Goal: Check status: Check status

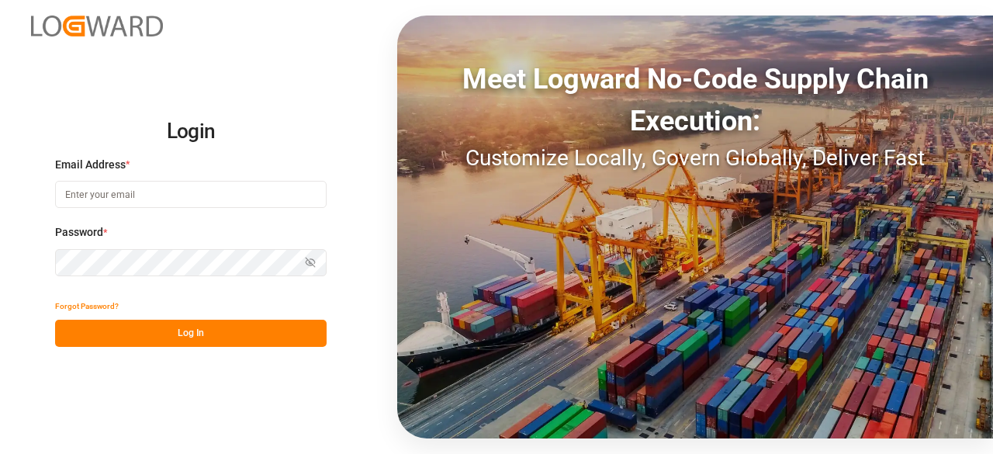
click at [205, 199] on input at bounding box center [191, 194] width 272 height 27
type input "[EMAIL_ADDRESS][PERSON_NAME][DOMAIN_NAME]"
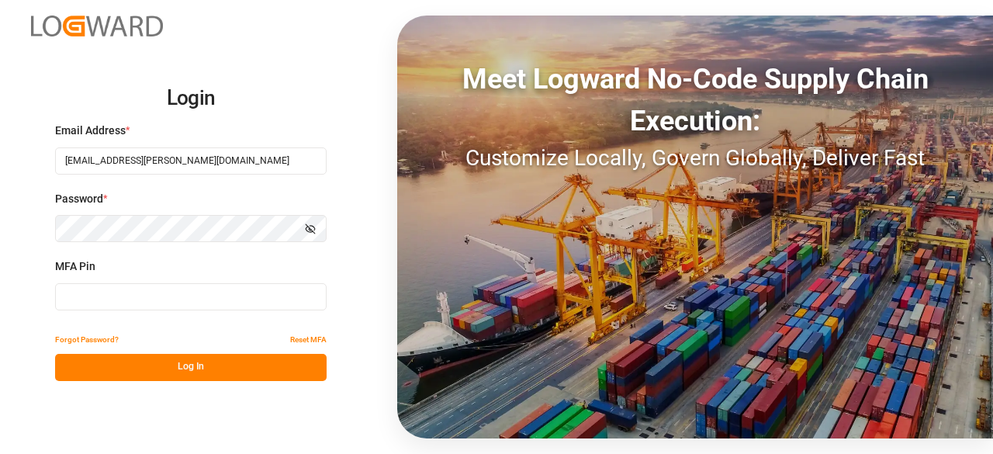
type input "420169"
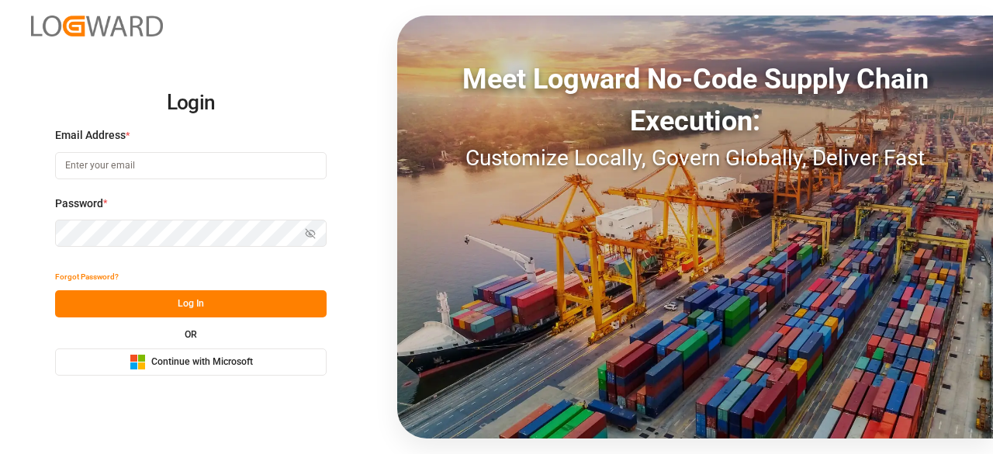
click at [148, 167] on input at bounding box center [191, 165] width 272 height 27
type input "[EMAIL_ADDRESS][PERSON_NAME][DOMAIN_NAME]"
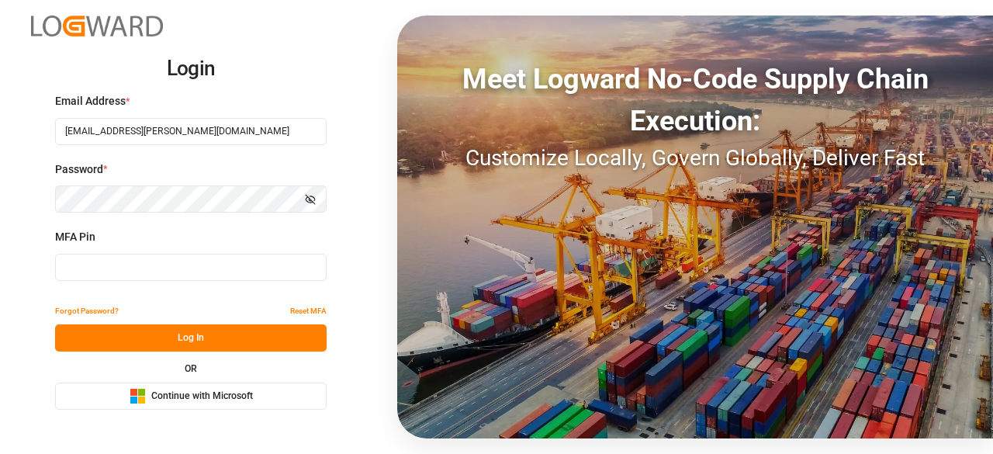
type input "839949"
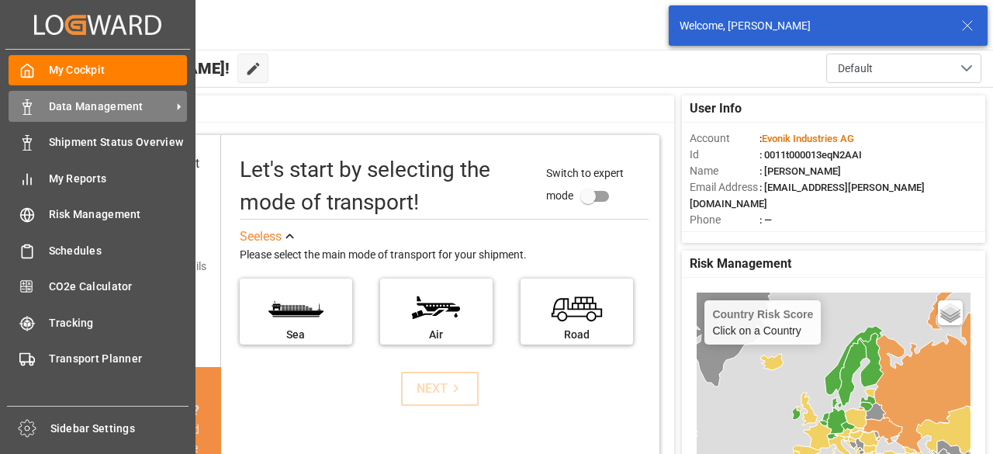
click at [43, 97] on div "Data Management Data Management" at bounding box center [98, 106] width 179 height 30
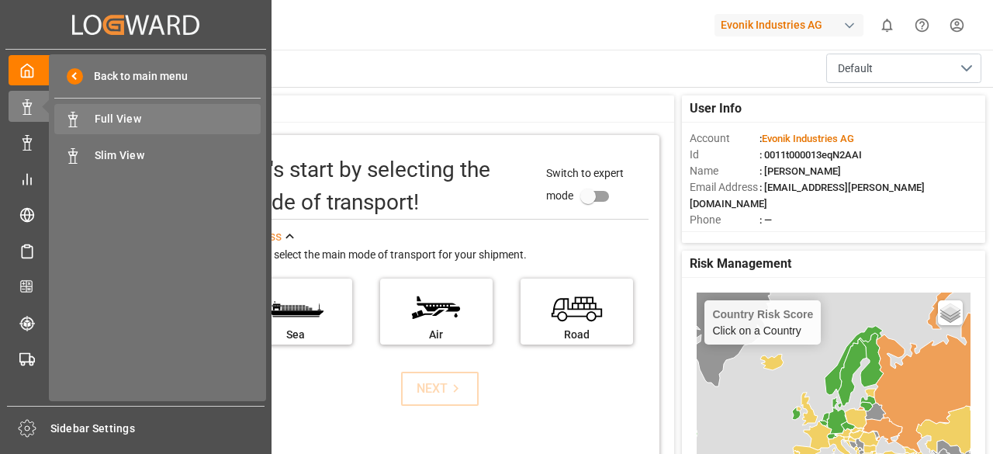
click at [134, 124] on span "Full View" at bounding box center [178, 119] width 167 height 16
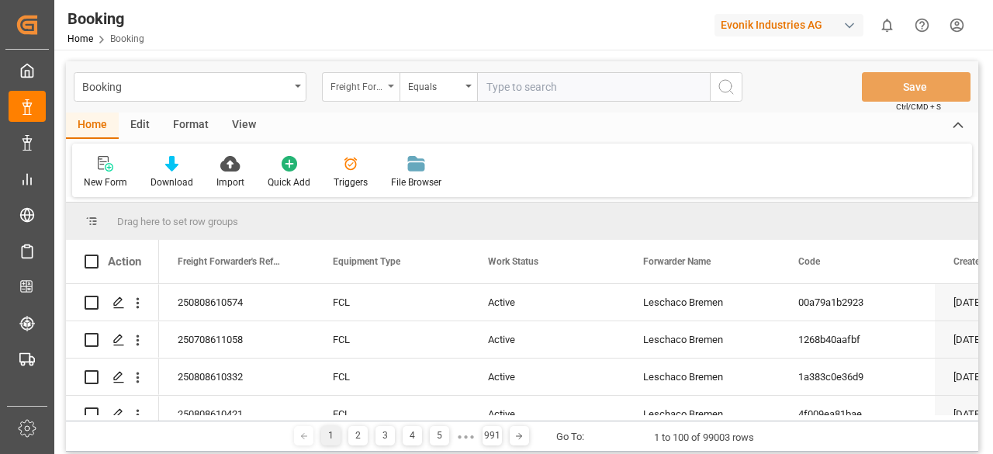
click at [376, 86] on div "Freight Forwarder's Reference No." at bounding box center [357, 85] width 53 height 18
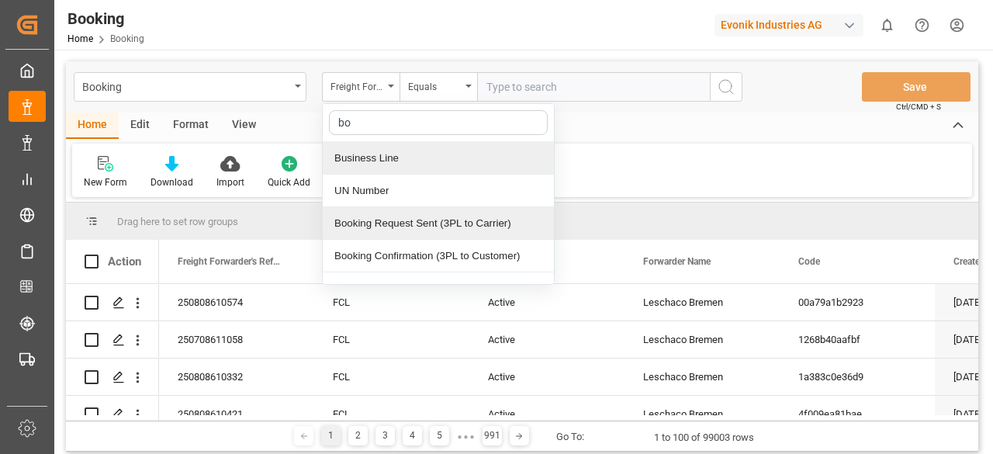
type input "b"
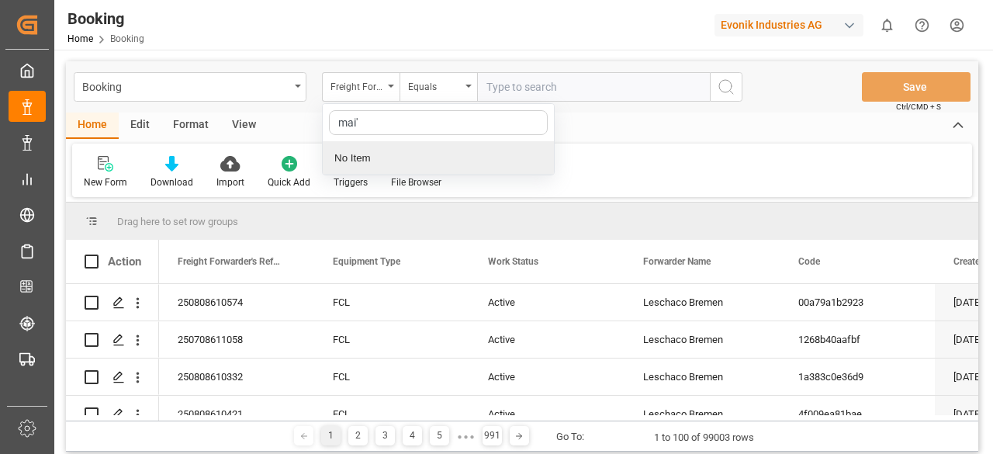
type input "mai"
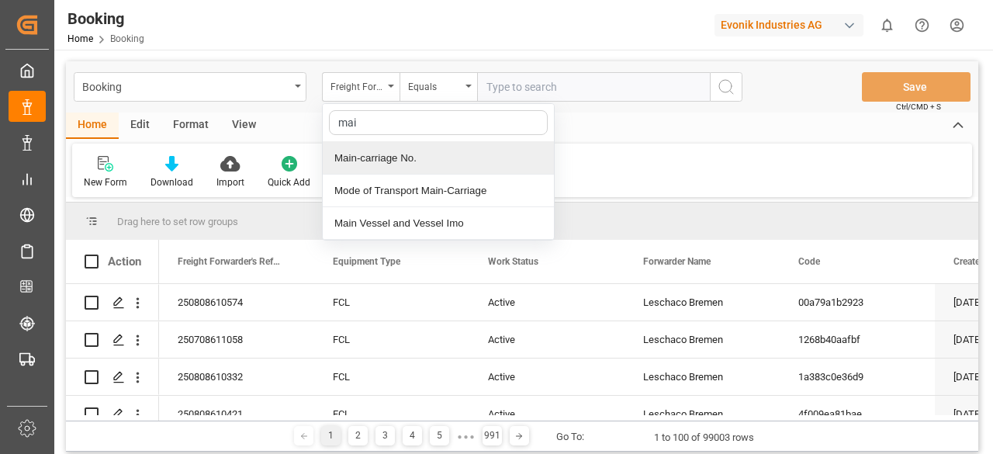
click at [397, 156] on div "Main-carriage No." at bounding box center [438, 158] width 231 height 33
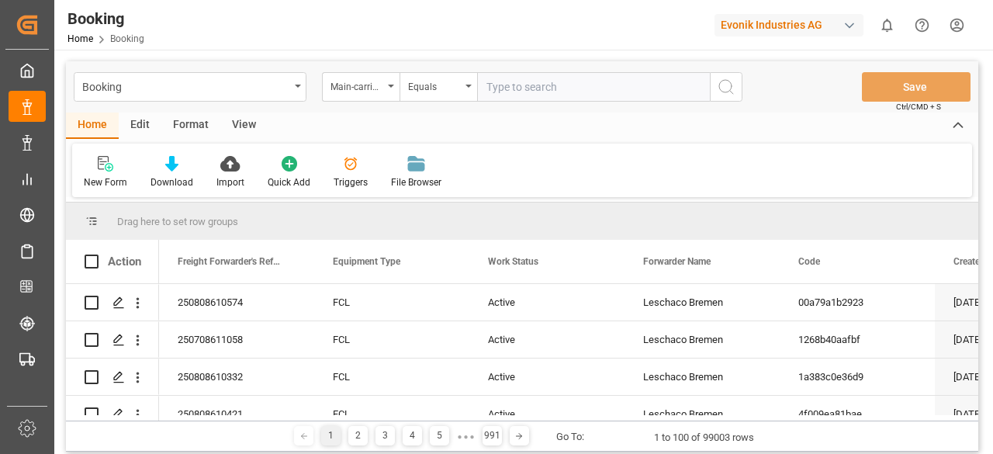
click at [507, 97] on input "text" at bounding box center [593, 86] width 233 height 29
paste input "7001212670"
type input "7001212670"
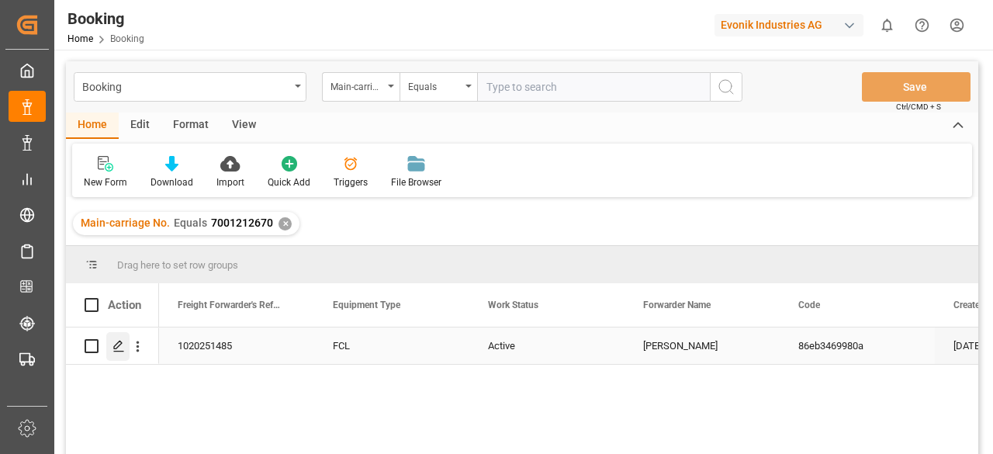
click at [118, 349] on icon "Press SPACE to select this row." at bounding box center [119, 346] width 12 height 12
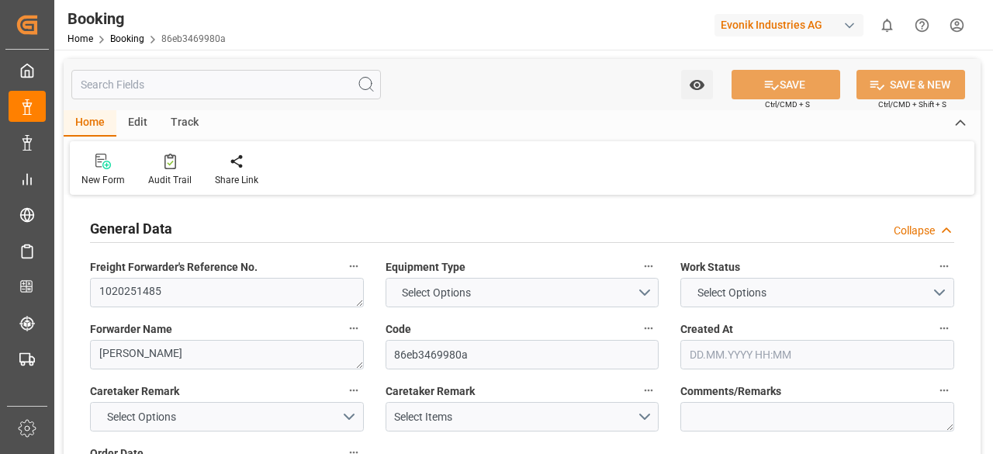
type input "7001215813"
type input "9619933"
type input "Hapag [PERSON_NAME]"
type input "Hapag [PERSON_NAME] Aktiengesellschaft"
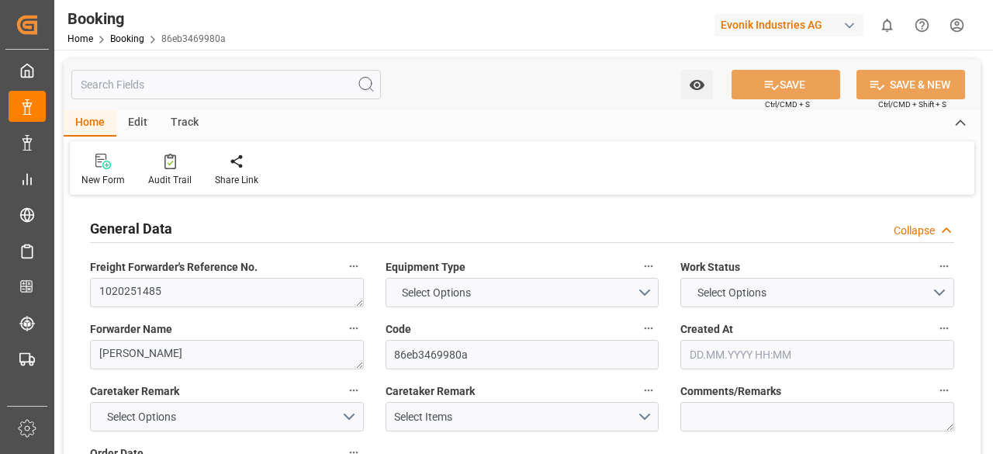
type input "NLRTM"
type input "THBKK"
type input "MYTPP"
type input "THLCH"
type input "NLRTM"
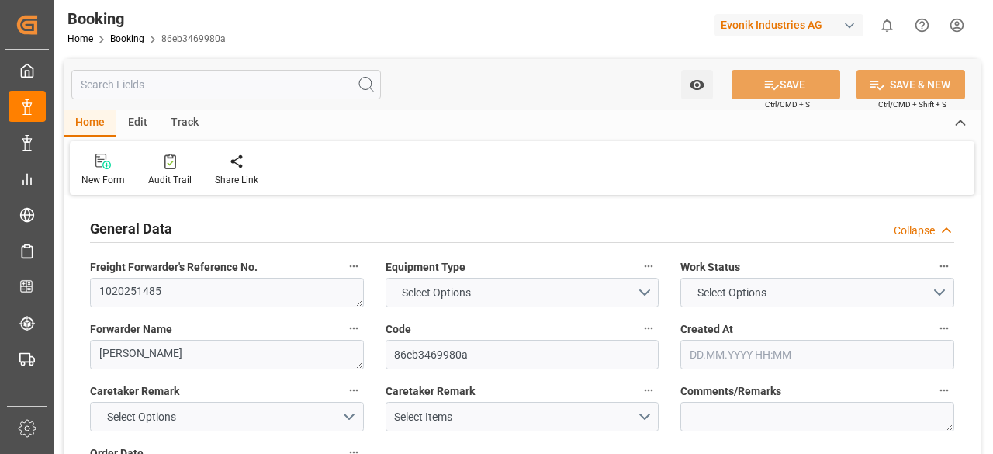
type input "THLCH"
type input "9351036"
type input "[DATE] 06:20"
type input "[DATE]"
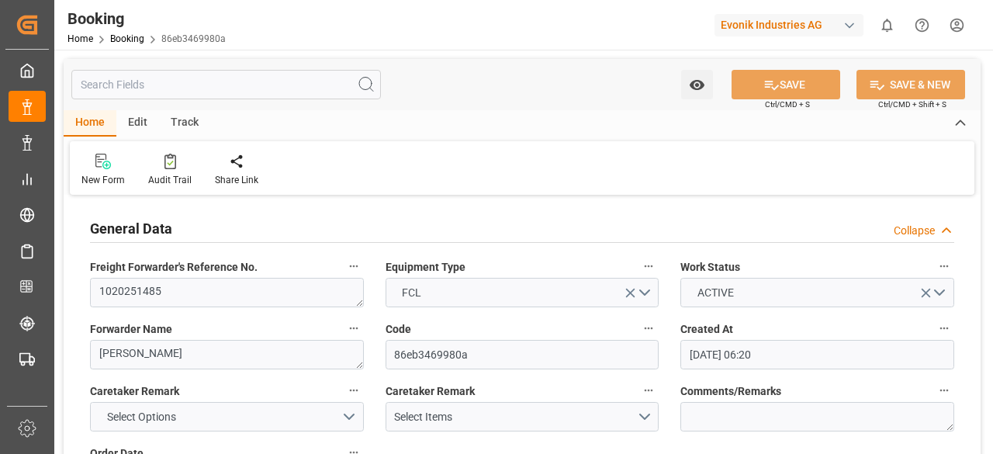
type input "[DATE]"
type input "[DATE] 00:00"
type input "[DATE] 14:48"
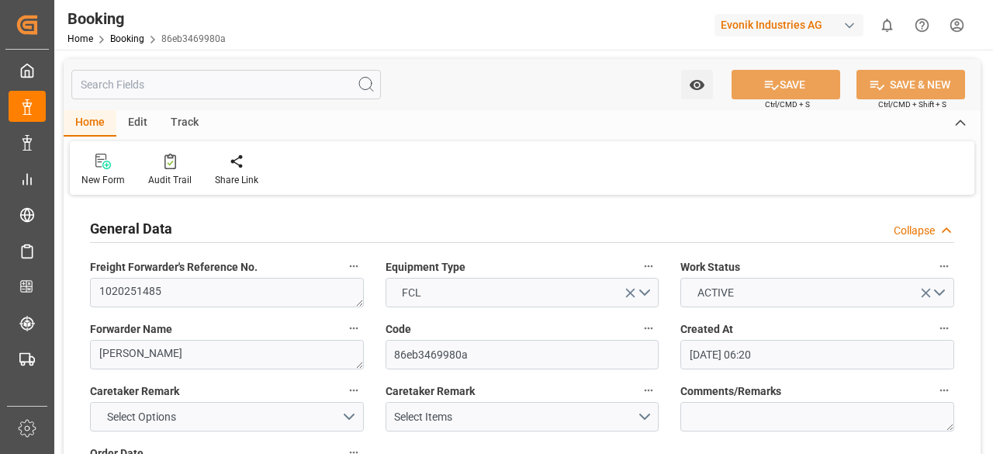
type input "[DATE] 01:50"
type input "[DATE] 12:00"
type input "[DATE] 00:00"
type input "[DATE] 12:00"
type input "[DATE] 00:00"
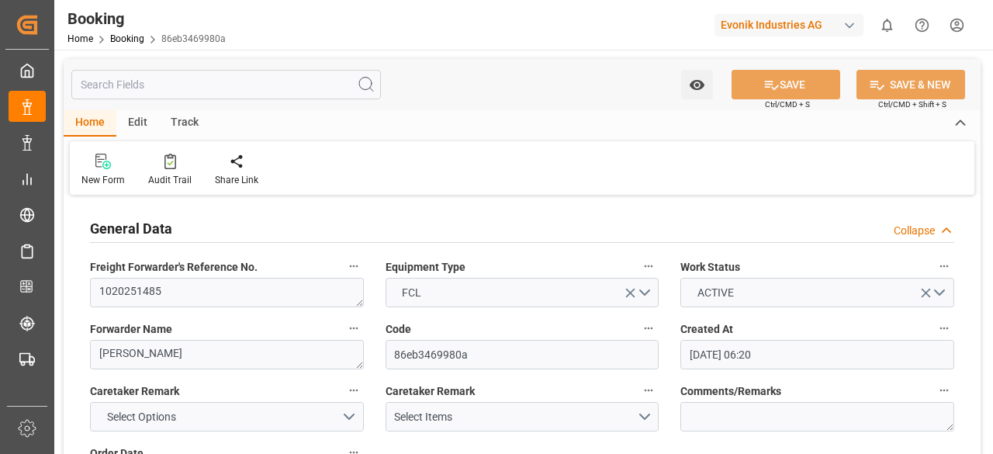
type input "[DATE] 07:00"
type input "[DATE] 00:00"
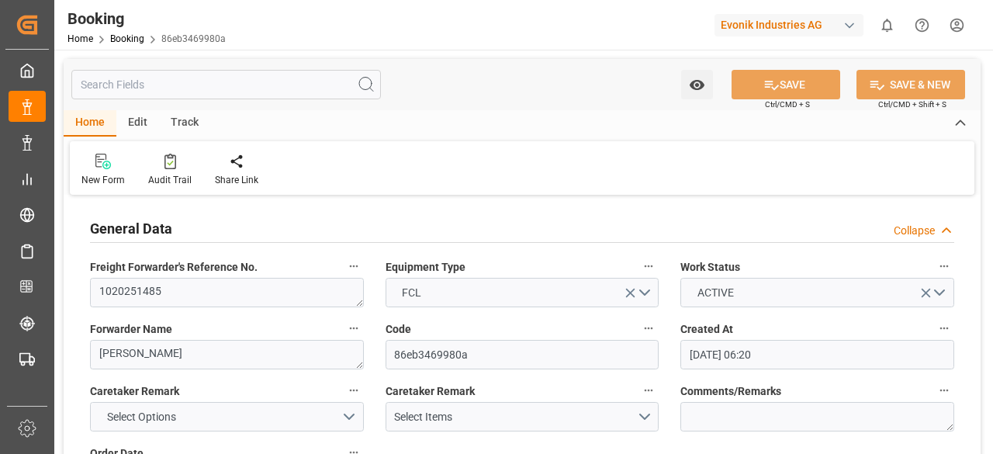
type input "[DATE] 00:00"
type input "[DATE]"
type input "[DATE] 11:05"
type input "[DATE] 05:30"
type input "[DATE] 17:17"
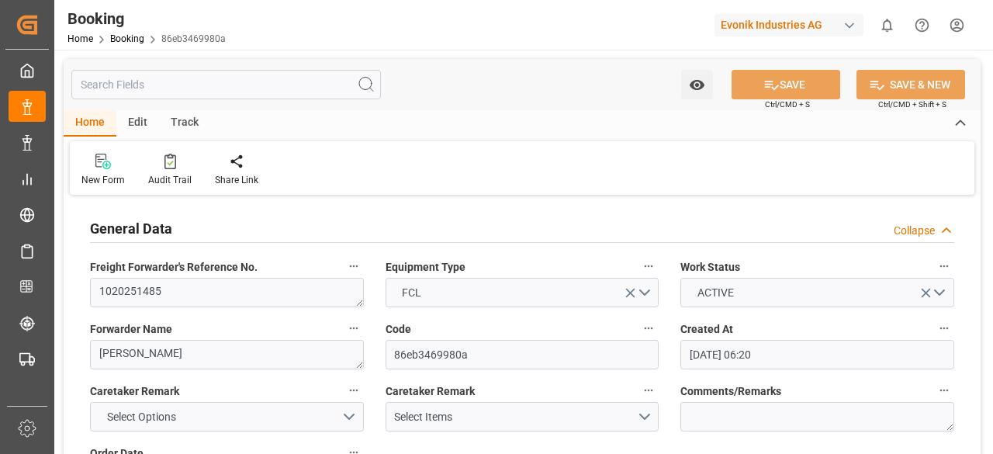
type input "[DATE] 16:25"
type input "[DATE] 12:00"
type input "[DATE] 05:11"
type input "[DATE] 07:00"
type input "[DATE] 12:00"
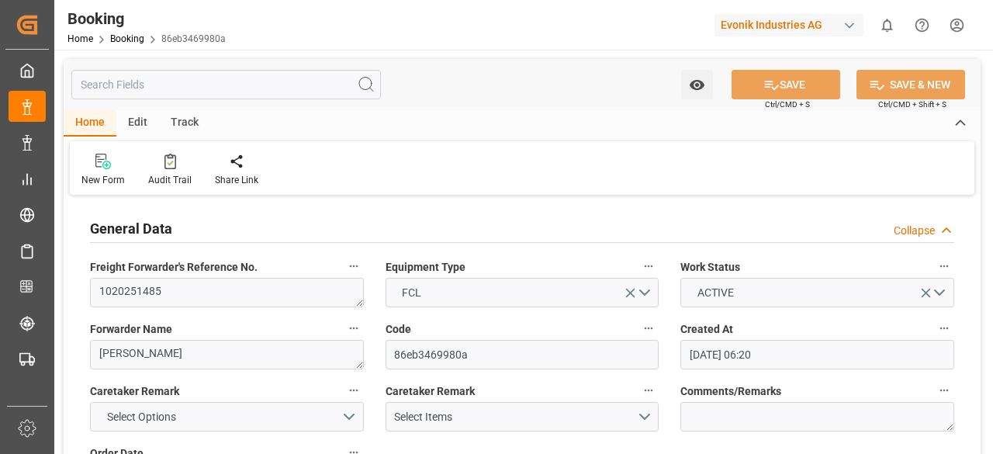
type input "[DATE] 02:42"
type input "[DATE] 12:00"
type input "[DATE] 02:42"
click at [166, 180] on div "Audit Trail" at bounding box center [169, 180] width 43 height 14
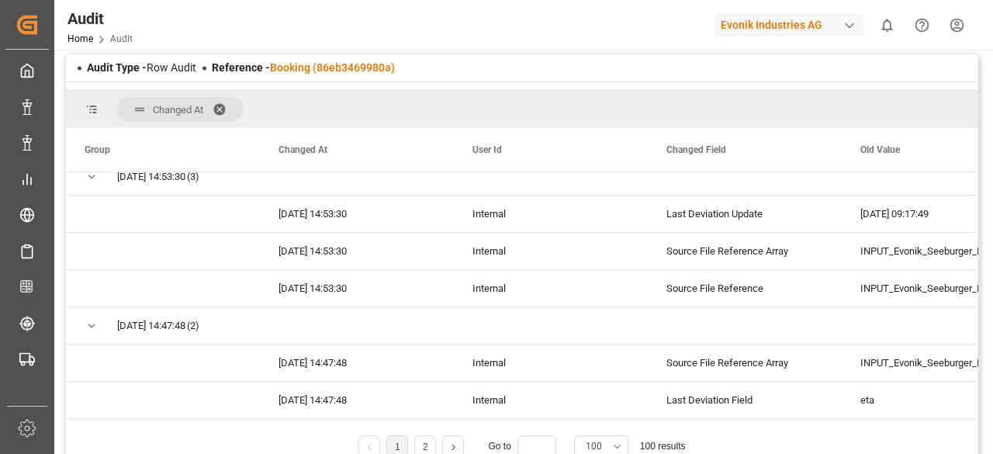
scroll to position [50, 0]
click at [419, 442] on li "2" at bounding box center [425, 446] width 22 height 22
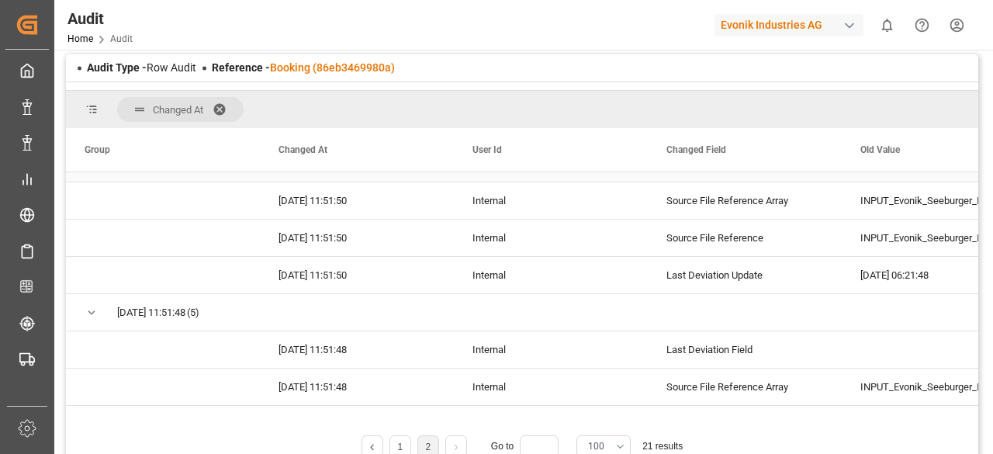
scroll to position [776, 0]
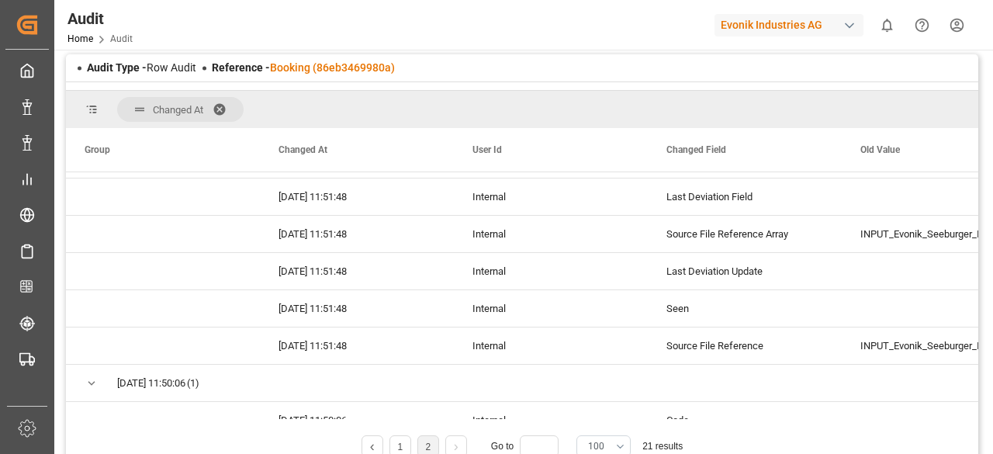
click at [609, 446] on button "100" at bounding box center [604, 446] width 54 height 22
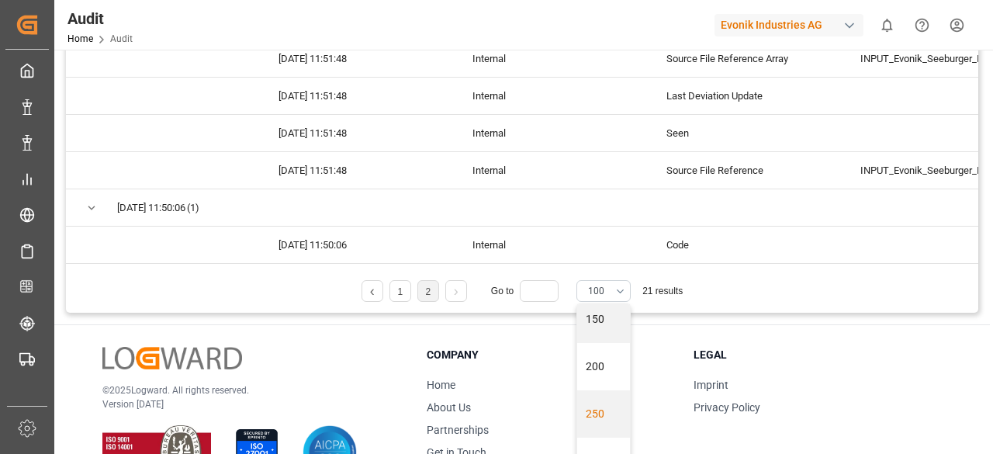
scroll to position [360, 0]
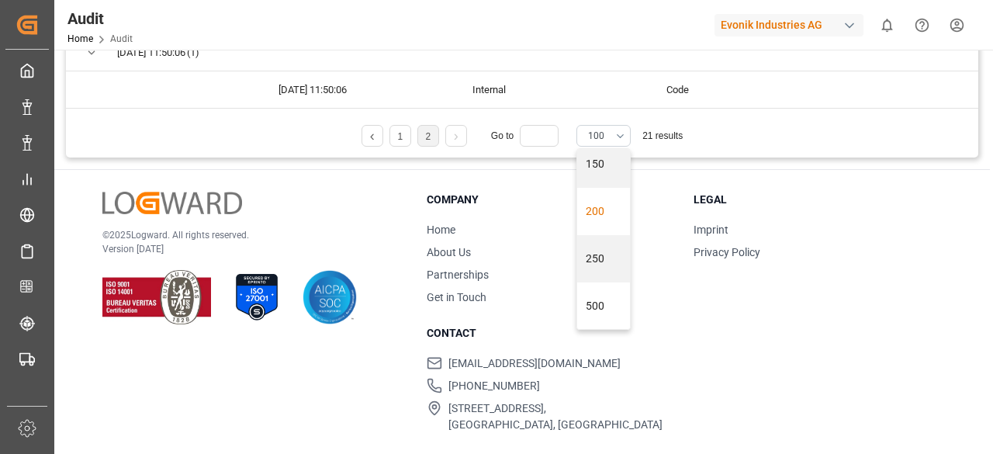
click at [594, 210] on div "200" at bounding box center [603, 211] width 53 height 47
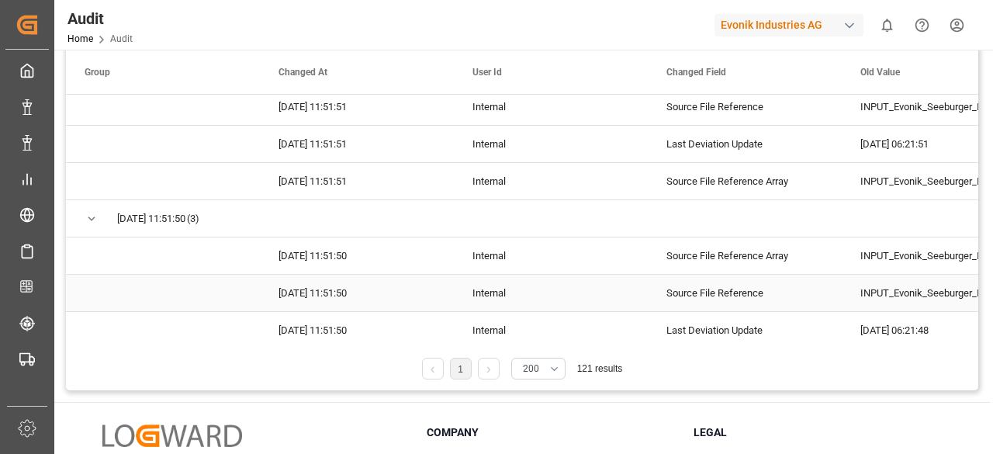
scroll to position [0, 0]
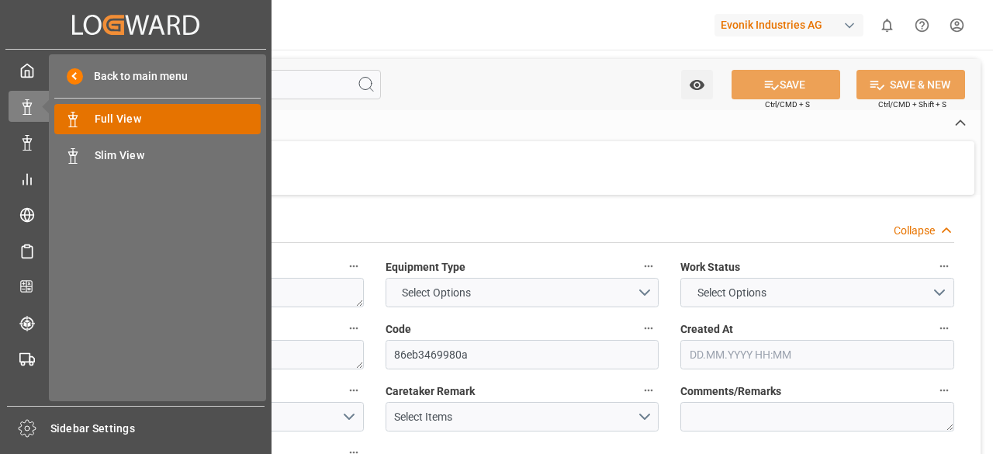
type input "7001215813"
type input "9619933"
type input "Hapag [PERSON_NAME]"
type input "Hapag [PERSON_NAME] Aktiengesellschaft"
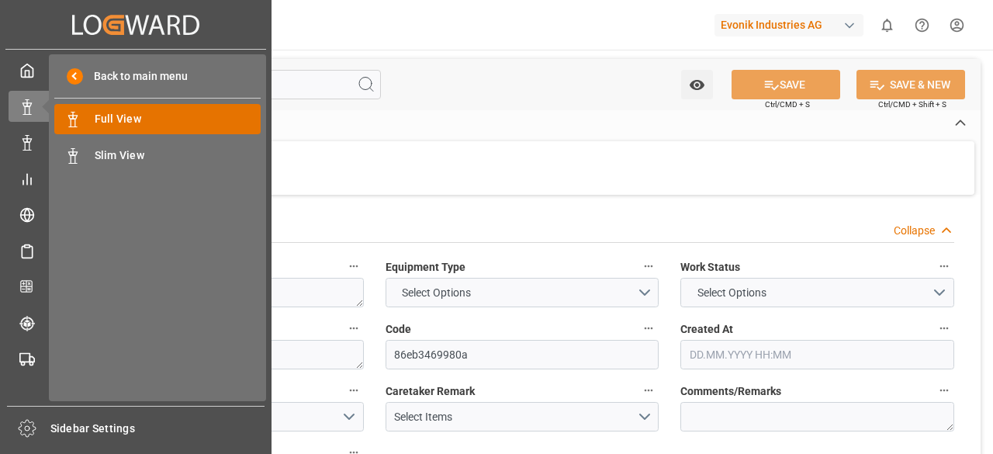
type input "NLRTM"
type input "THBKK"
type input "MYTPP"
type input "THLCH"
type input "NLRTM"
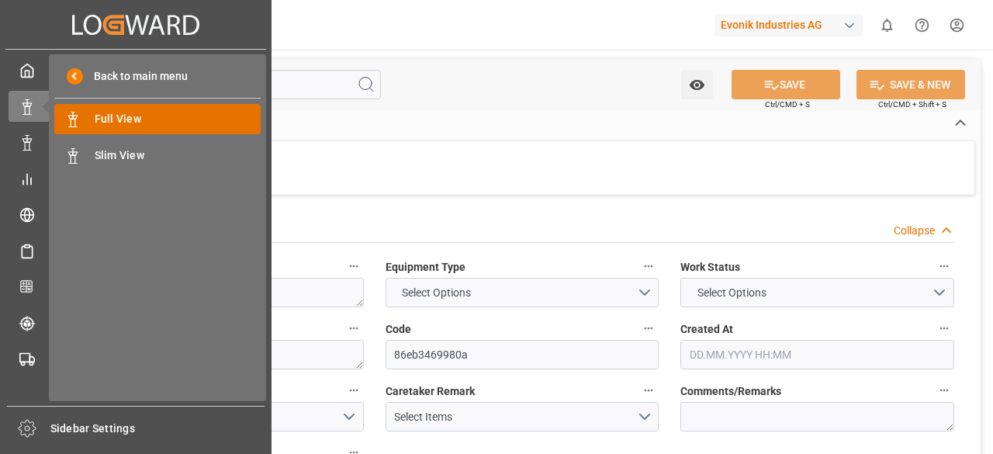
type input "THLCH"
type input "9351036"
type input "[DATE] 06:20"
type input "[DATE]"
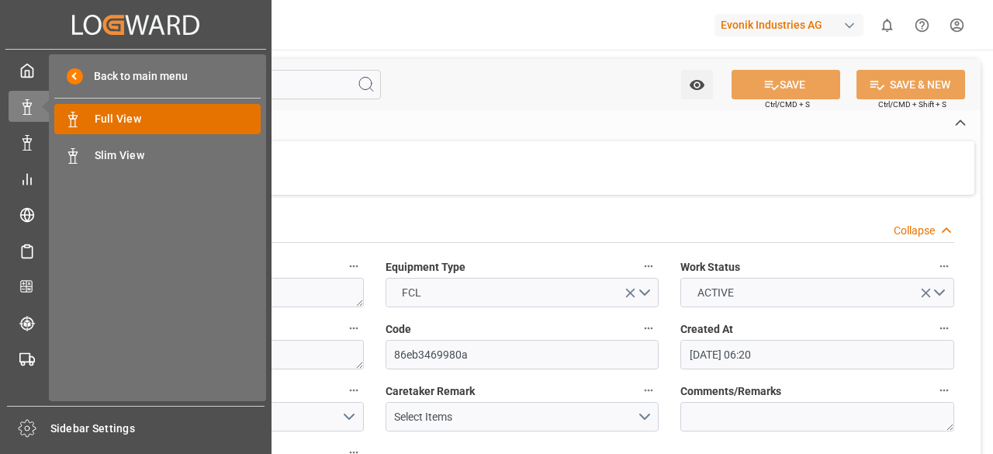
type input "[DATE]"
type input "[DATE] 00:00"
type input "[DATE] 14:48"
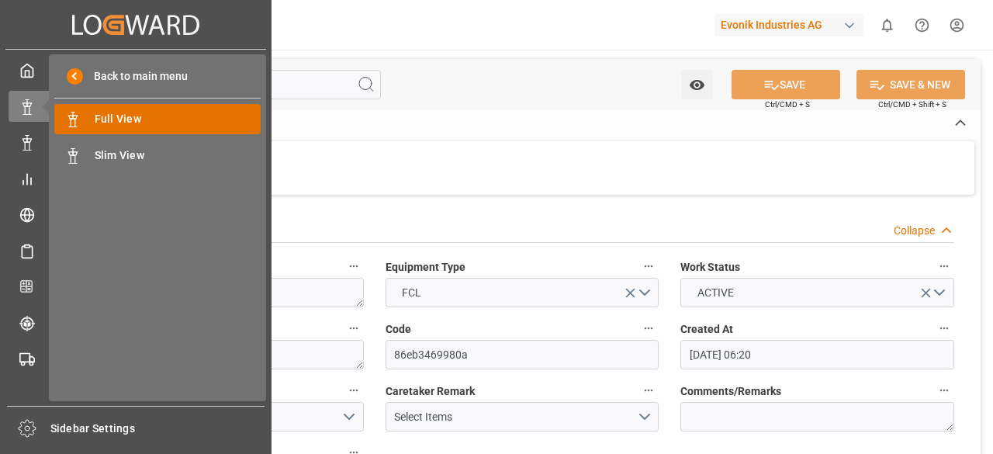
type input "[DATE] 01:50"
type input "[DATE] 12:00"
type input "[DATE] 00:00"
type input "[DATE] 12:00"
type input "[DATE] 00:00"
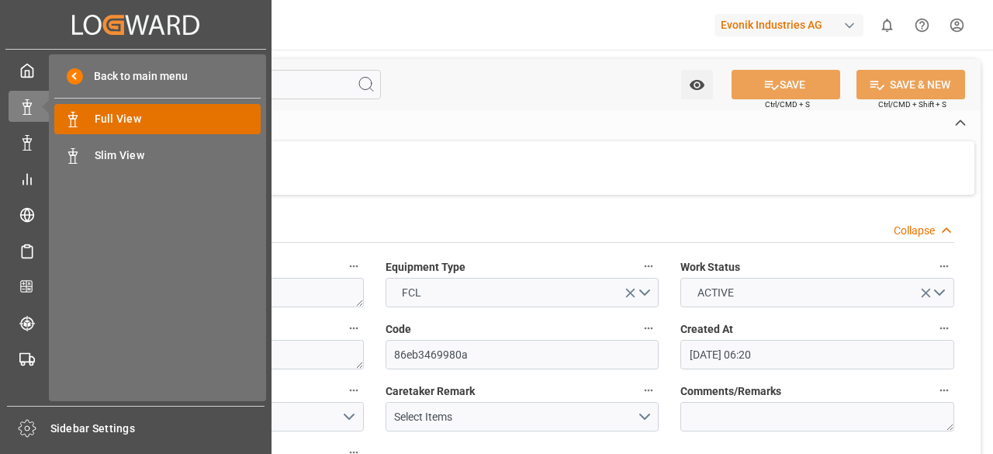
type input "[DATE] 07:00"
type input "[DATE] 00:00"
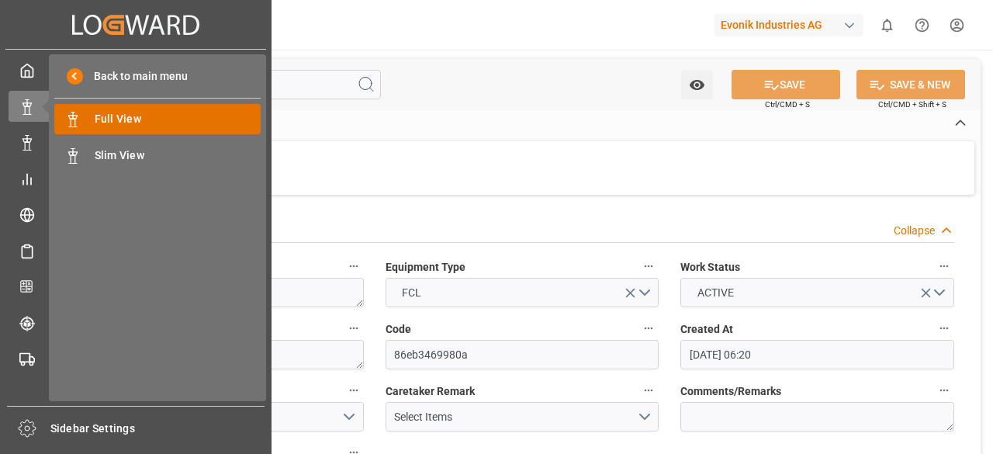
type input "[DATE] 00:00"
type input "[DATE]"
type input "[DATE] 11:05"
type input "[DATE] 05:30"
type input "[DATE] 17:17"
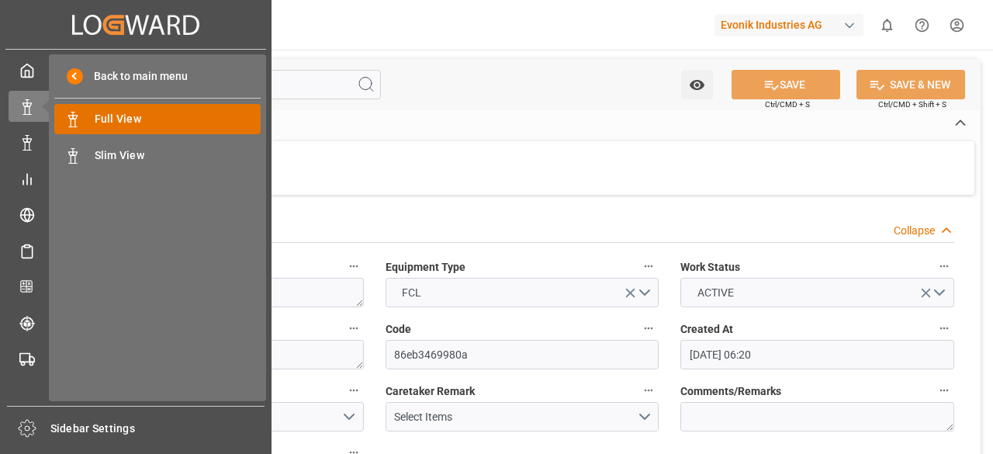
type input "[DATE] 16:25"
type input "[DATE] 12:00"
type input "[DATE] 05:11"
type input "[DATE] 07:00"
type input "[DATE] 12:00"
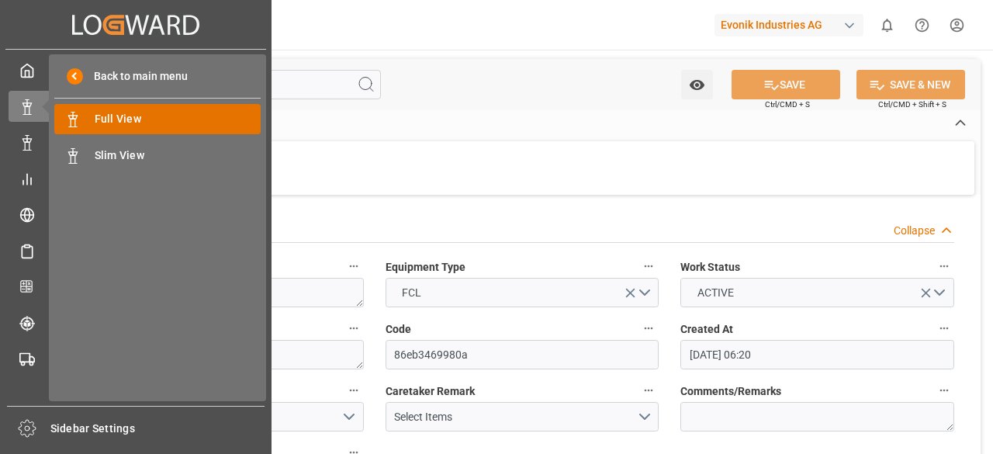
type input "[DATE] 02:42"
type input "[DATE] 12:00"
type input "[DATE] 02:42"
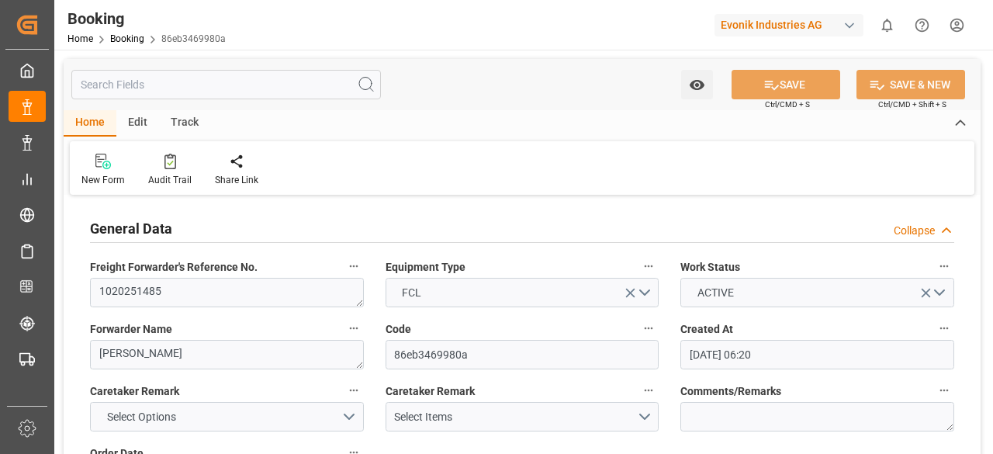
click at [160, 85] on input "text" at bounding box center [226, 84] width 310 height 29
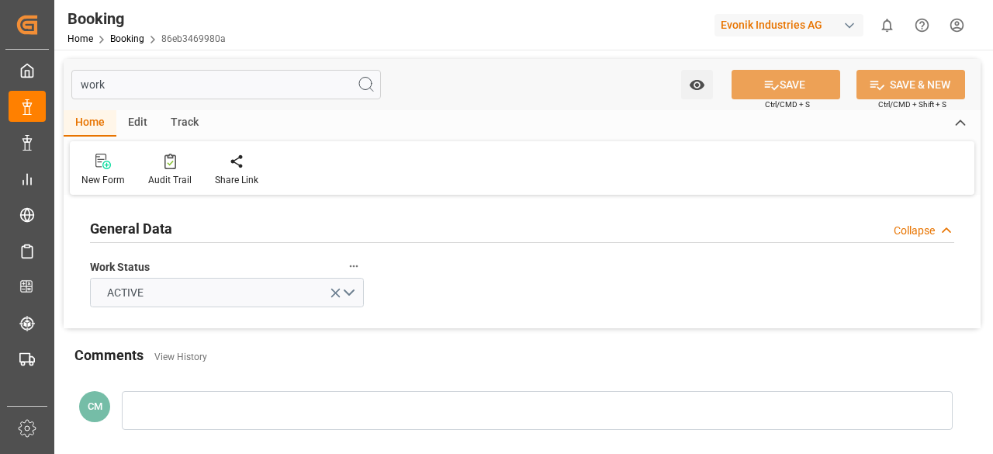
type input "work"
click at [344, 264] on button "Work Status" at bounding box center [354, 266] width 20 height 20
click at [380, 270] on li "Audits" at bounding box center [383, 267] width 79 height 26
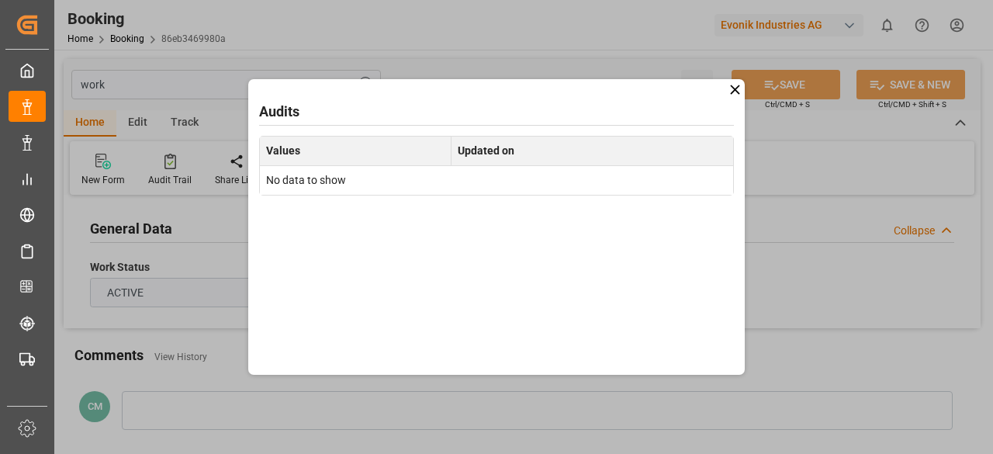
click at [739, 94] on icon at bounding box center [734, 89] width 9 height 9
